Goal: Information Seeking & Learning: Understand process/instructions

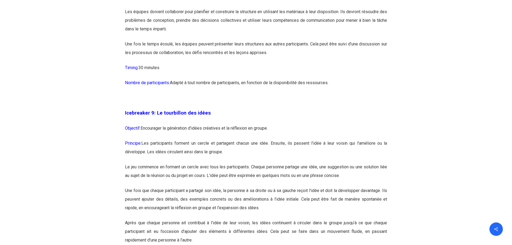
scroll to position [1693, 0]
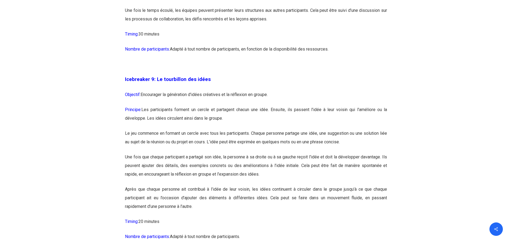
click at [285, 147] on p "Le jeu commence en formant un cercle avec tous les participants. Chaque personn…" at bounding box center [256, 141] width 262 height 24
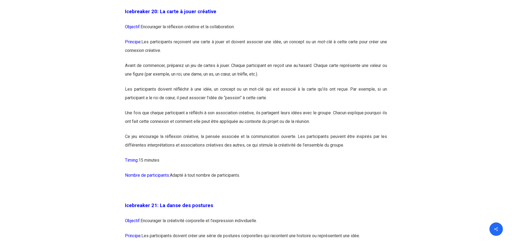
scroll to position [3656, 0]
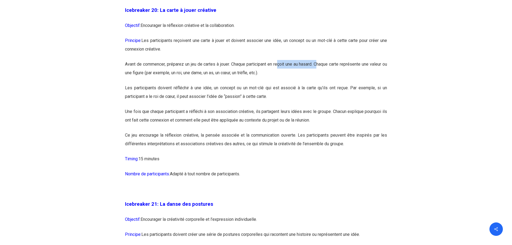
drag, startPoint x: 280, startPoint y: 80, endPoint x: 324, endPoint y: 80, distance: 43.5
click at [321, 80] on p "Avant de commencer, préparez un jeu de cartes à jouer. Chaque participant en re…" at bounding box center [256, 72] width 262 height 24
click at [338, 84] on p "Avant de commencer, préparez un jeu de cartes à jouer. Chaque participant en re…" at bounding box center [256, 72] width 262 height 24
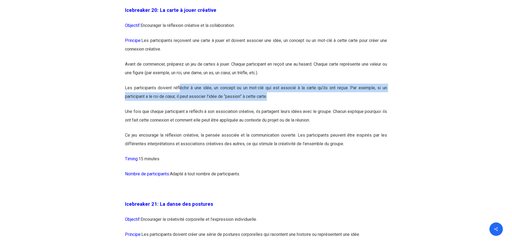
drag, startPoint x: 181, startPoint y: 107, endPoint x: 300, endPoint y: 113, distance: 119.5
click at [300, 107] on p "Les participants doivent réfléchir à une idée, un concept ou un mot-clé qui est…" at bounding box center [256, 96] width 262 height 24
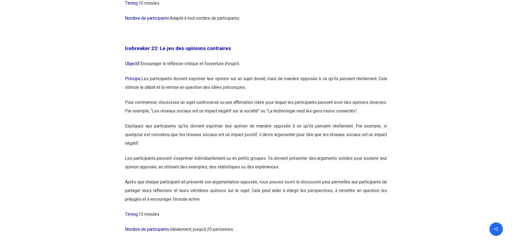
scroll to position [4059, 0]
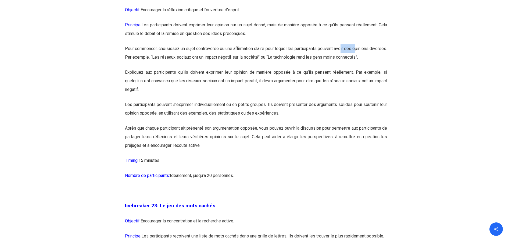
drag, startPoint x: 356, startPoint y: 78, endPoint x: 373, endPoint y: 74, distance: 16.9
click at [373, 68] on p "Pour commencer, choisissez un sujet controversé ou une affirmation claire pour …" at bounding box center [256, 56] width 262 height 24
click at [351, 68] on p "Pour commencer, choisissez un sujet controversé ou une affirmation claire pour …" at bounding box center [256, 56] width 262 height 24
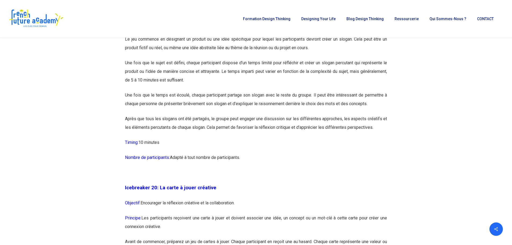
scroll to position [3398, 0]
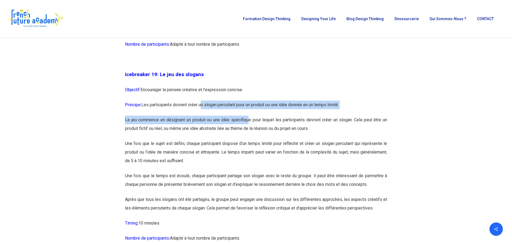
drag, startPoint x: 202, startPoint y: 122, endPoint x: 248, endPoint y: 137, distance: 48.1
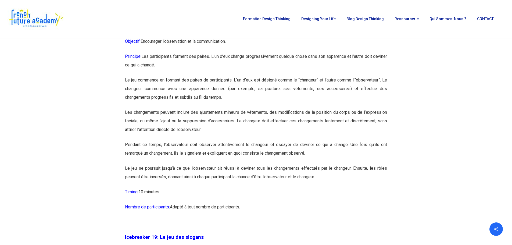
scroll to position [3183, 0]
